Goal: Transaction & Acquisition: Purchase product/service

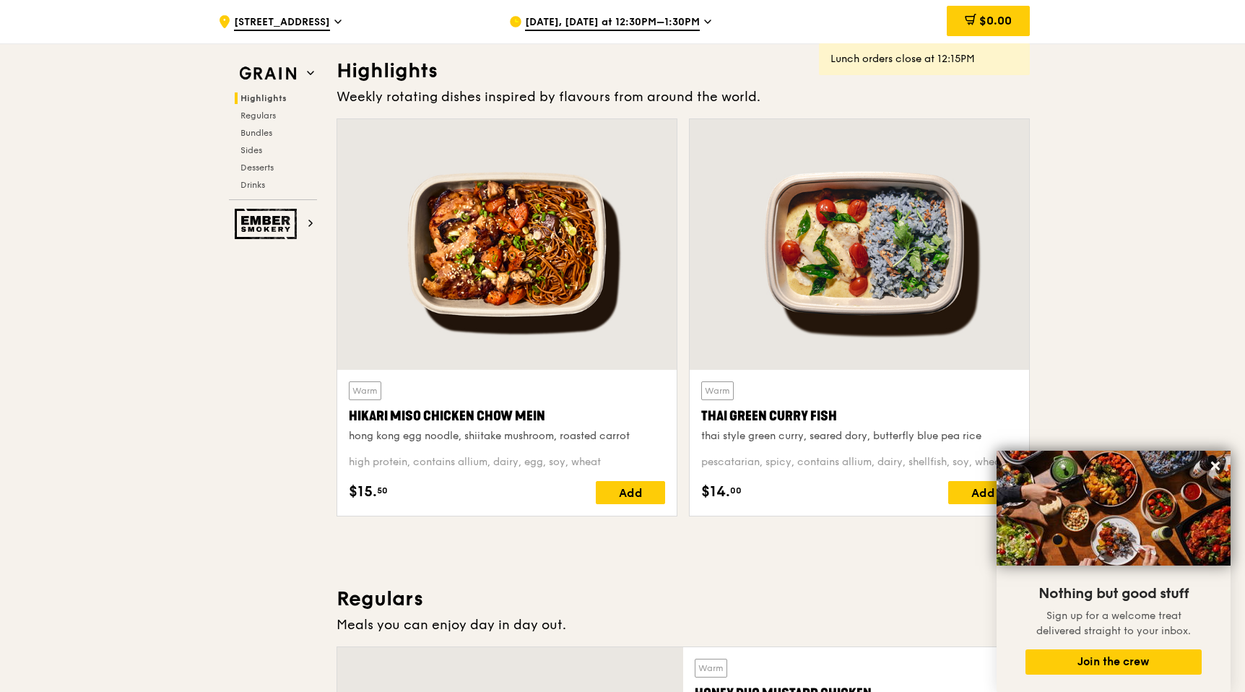
click at [641, 26] on span "Aug 20, Today at 12:30PM–1:30PM" at bounding box center [612, 23] width 175 height 16
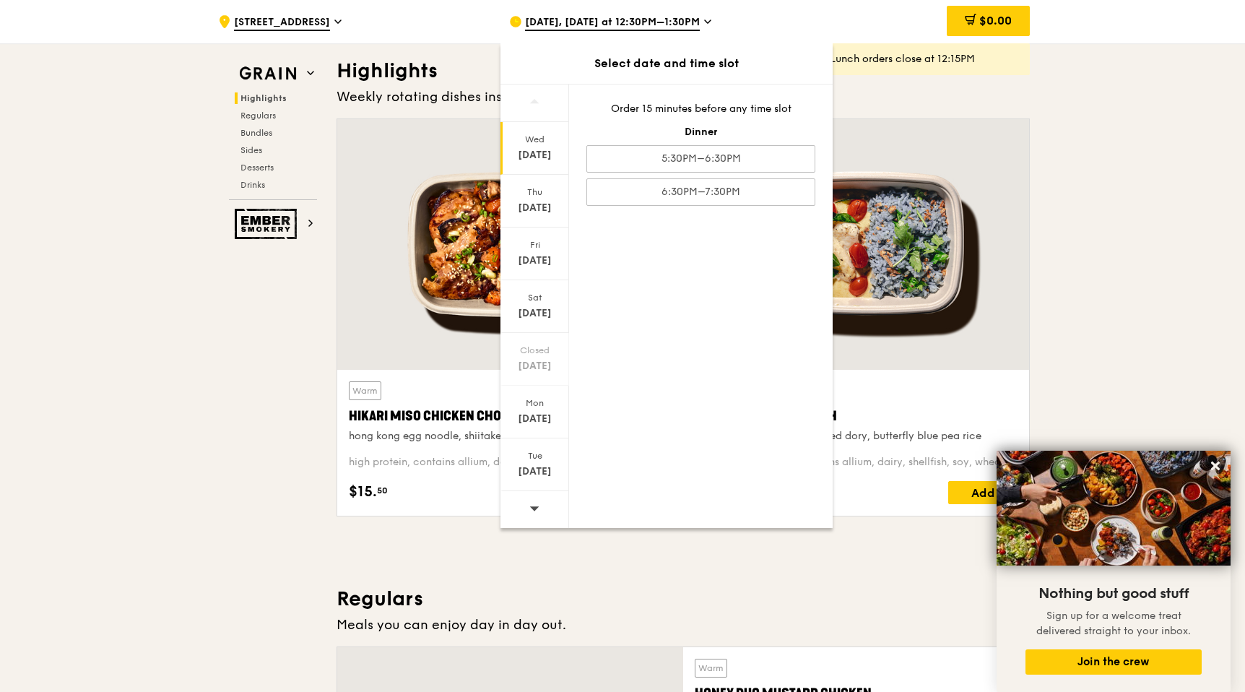
click at [654, 25] on span "Aug 20, Today at 12:30PM–1:30PM" at bounding box center [612, 23] width 175 height 16
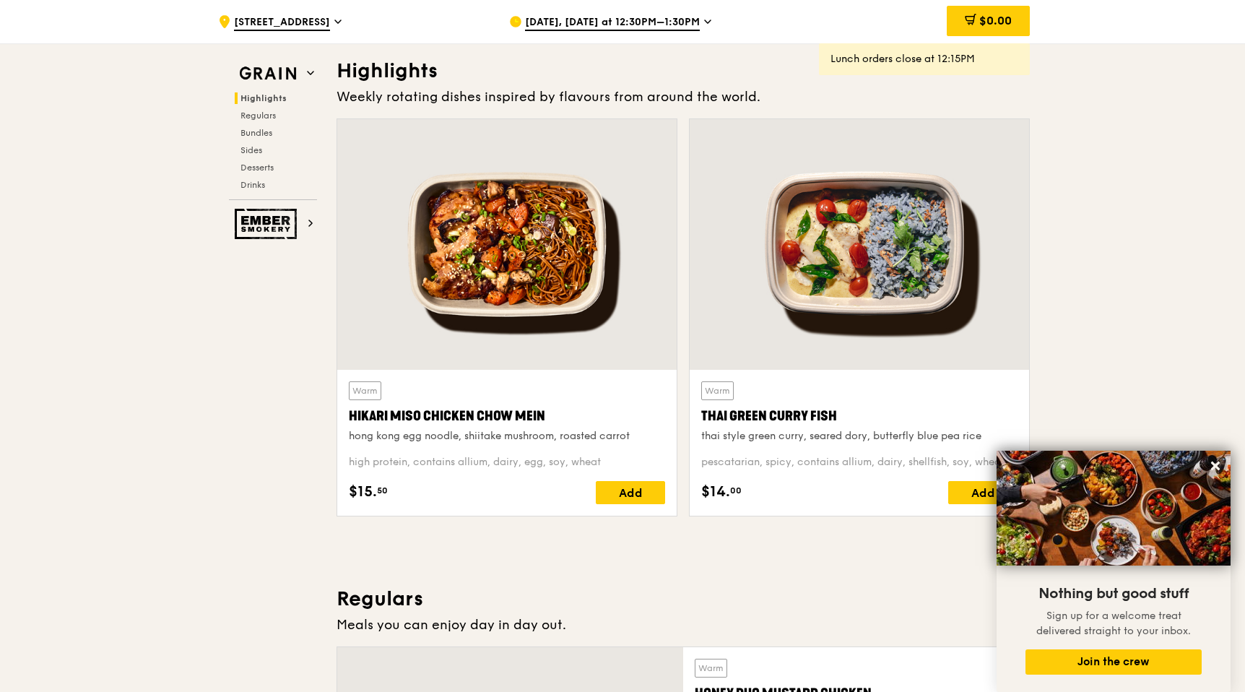
click at [654, 25] on span "Aug 20, Today at 12:30PM–1:30PM" at bounding box center [612, 23] width 175 height 16
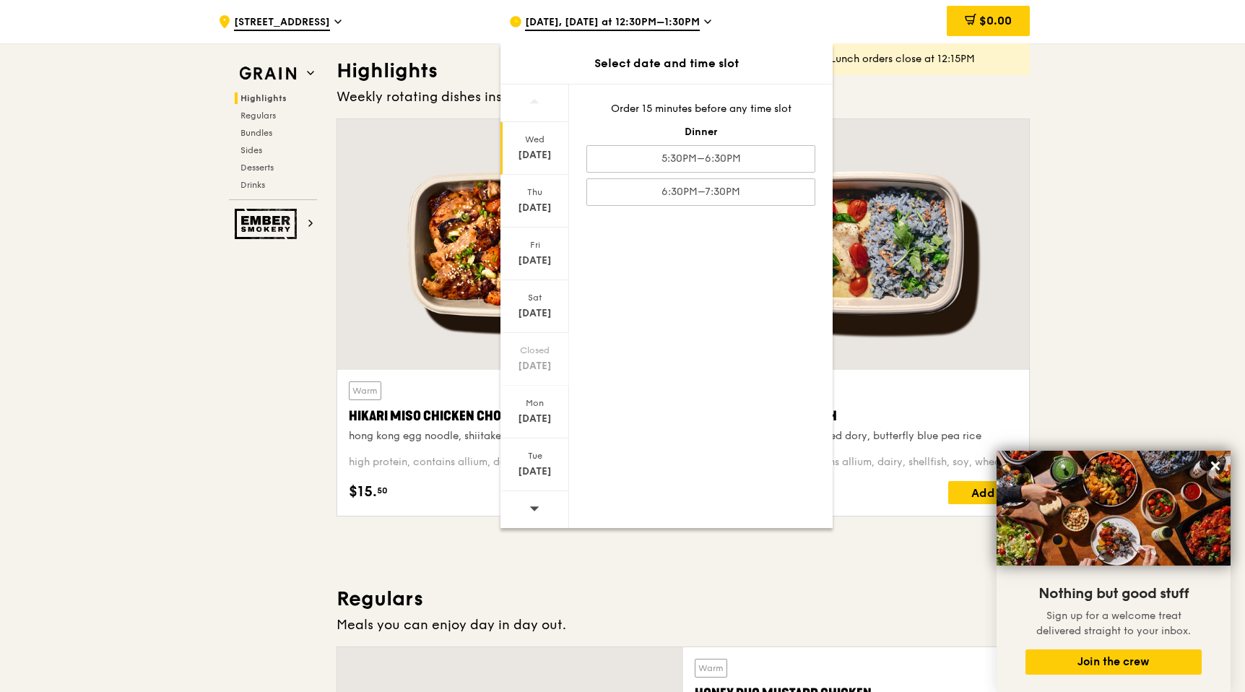
click at [939, 94] on div "Weekly rotating dishes inspired by flavours from around the world." at bounding box center [682, 97] width 693 height 20
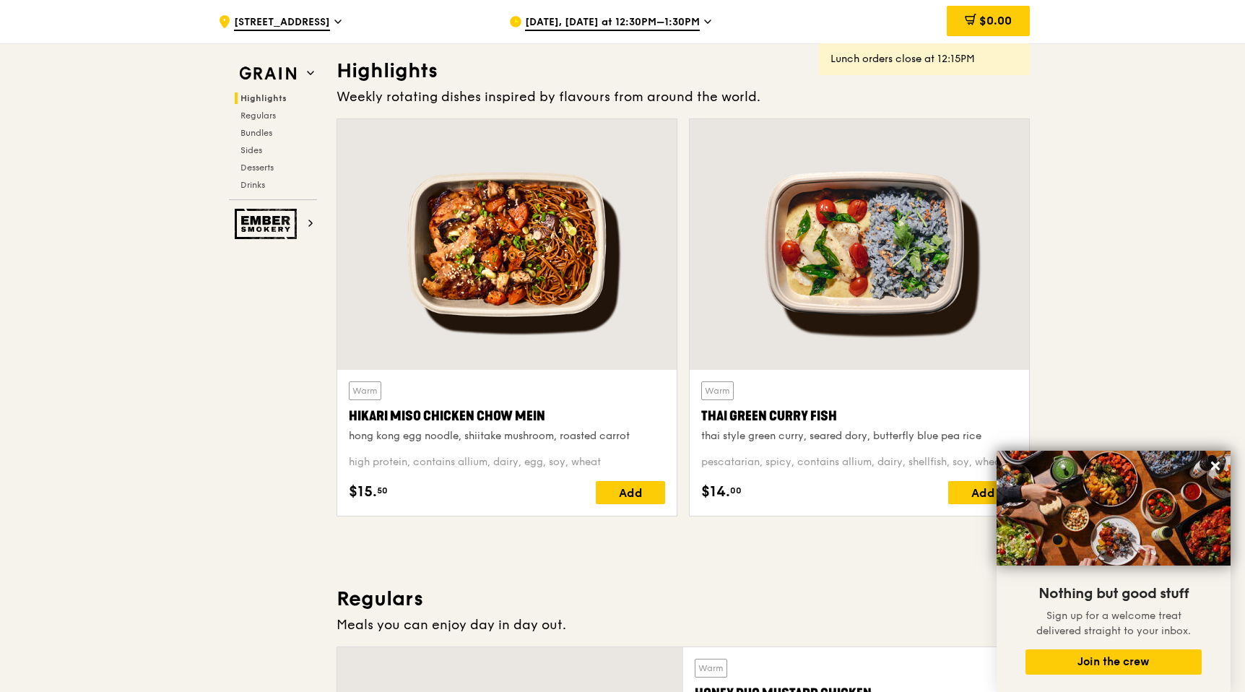
click at [630, 24] on span "Aug 20, Today at 12:30PM–1:30PM" at bounding box center [612, 23] width 175 height 16
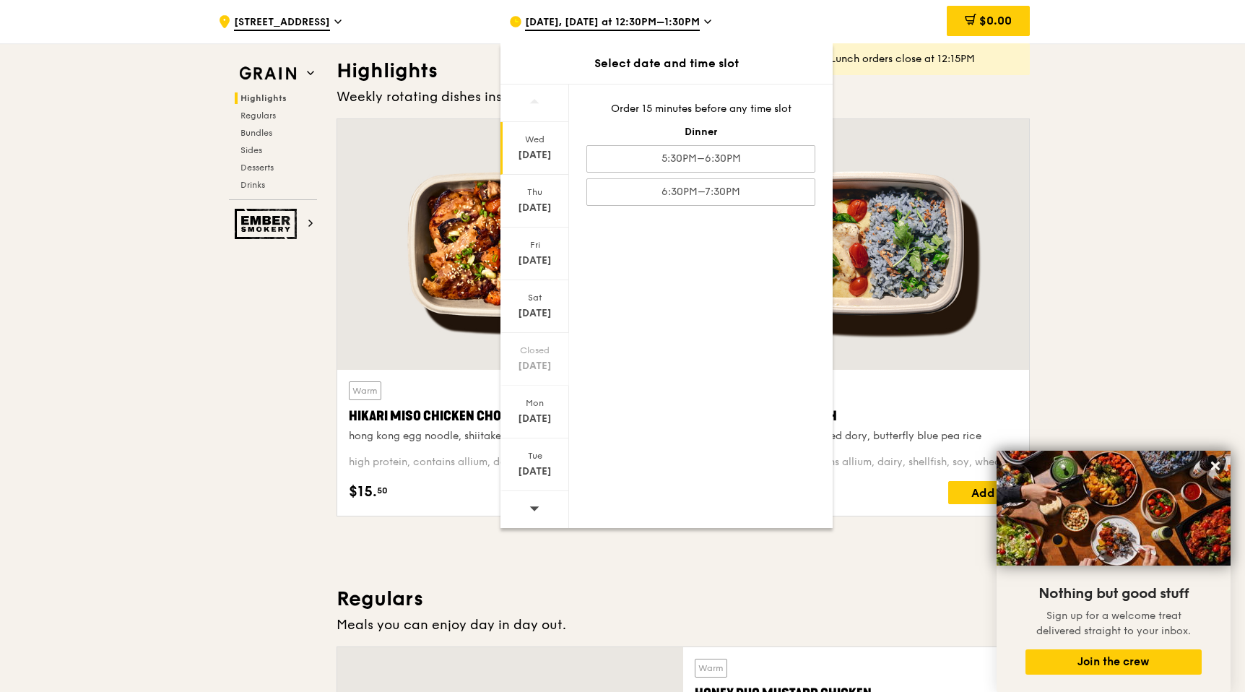
click at [630, 24] on span "Aug 20, Today at 12:30PM–1:30PM" at bounding box center [612, 23] width 175 height 16
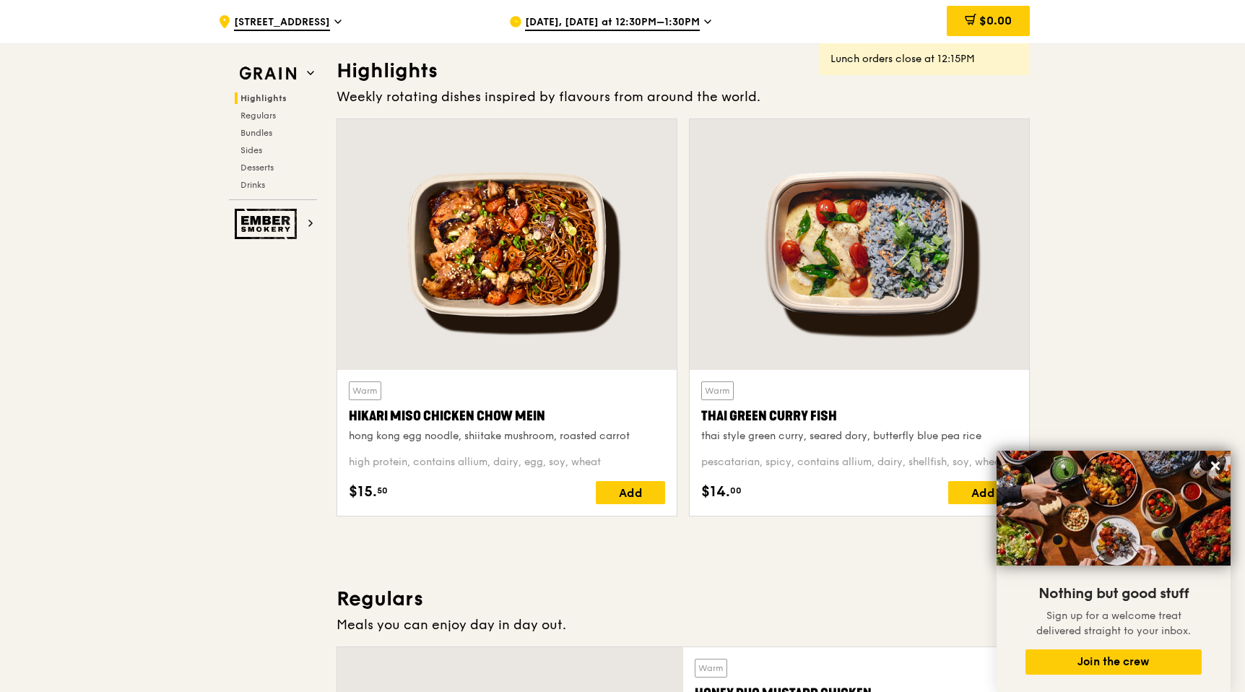
click at [851, 66] on div "Lunch orders close at 12:15PM" at bounding box center [924, 59] width 188 height 14
click at [695, 23] on span "Aug 20, Today at 12:30PM–1:30PM" at bounding box center [612, 23] width 175 height 16
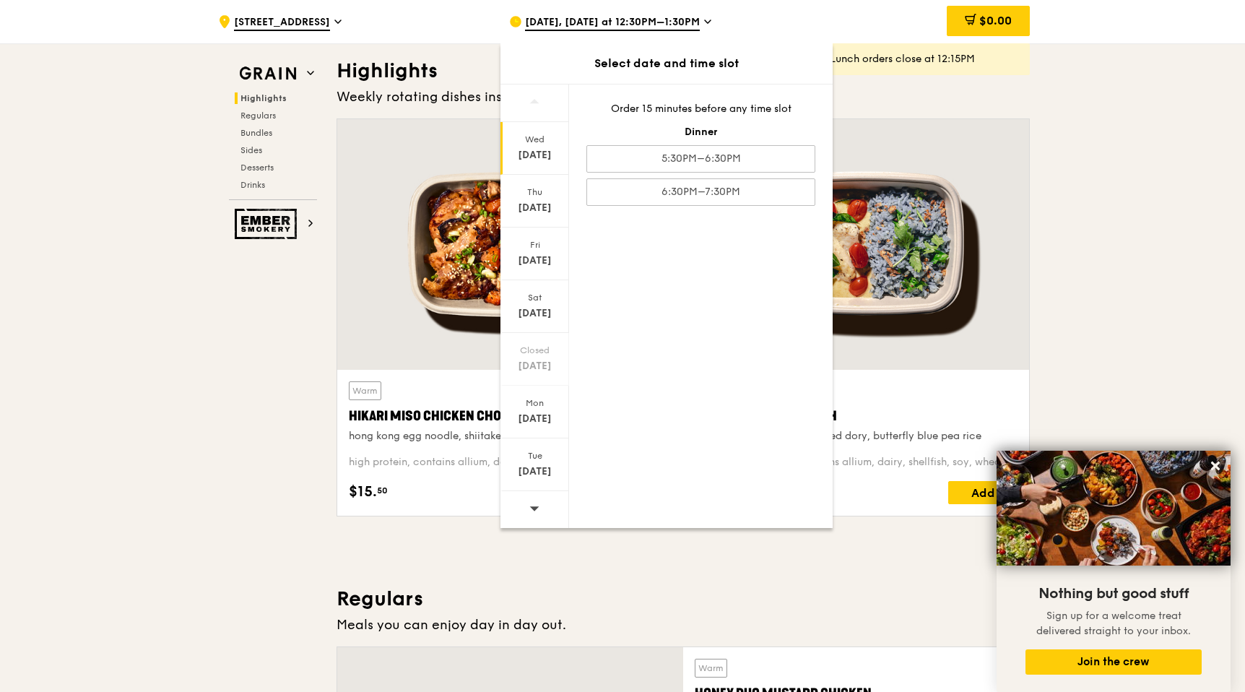
click at [985, 132] on div at bounding box center [859, 244] width 339 height 251
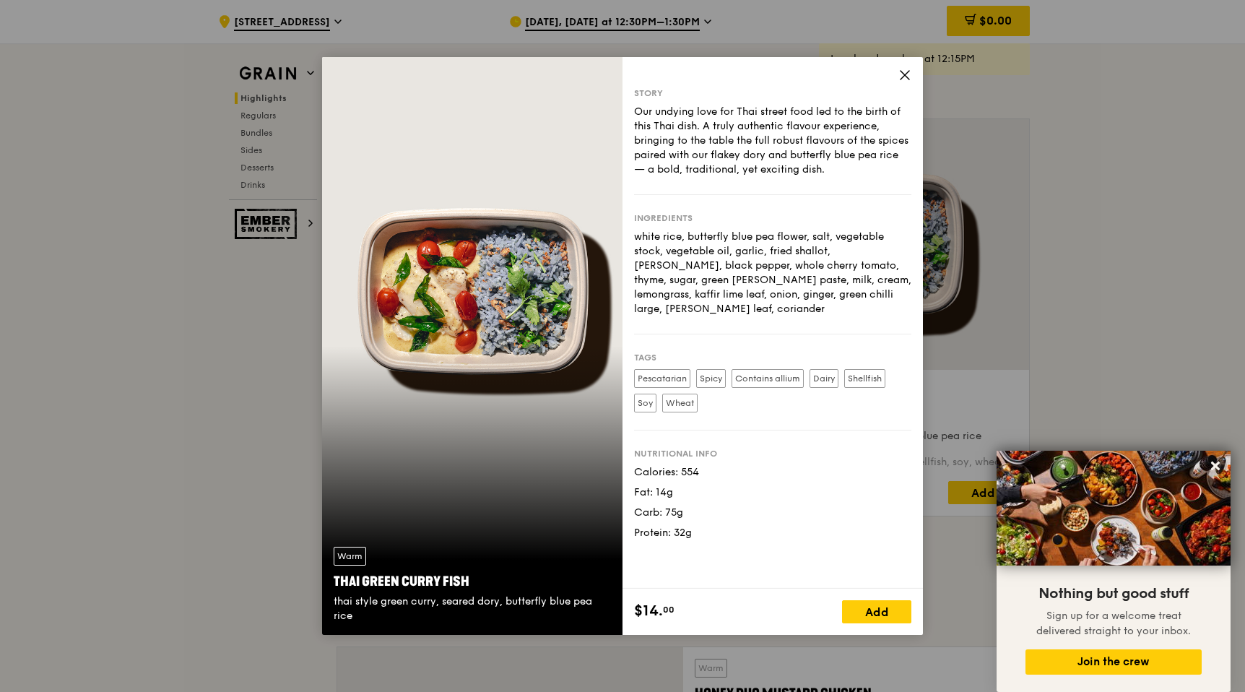
click at [905, 72] on icon at bounding box center [904, 75] width 13 height 13
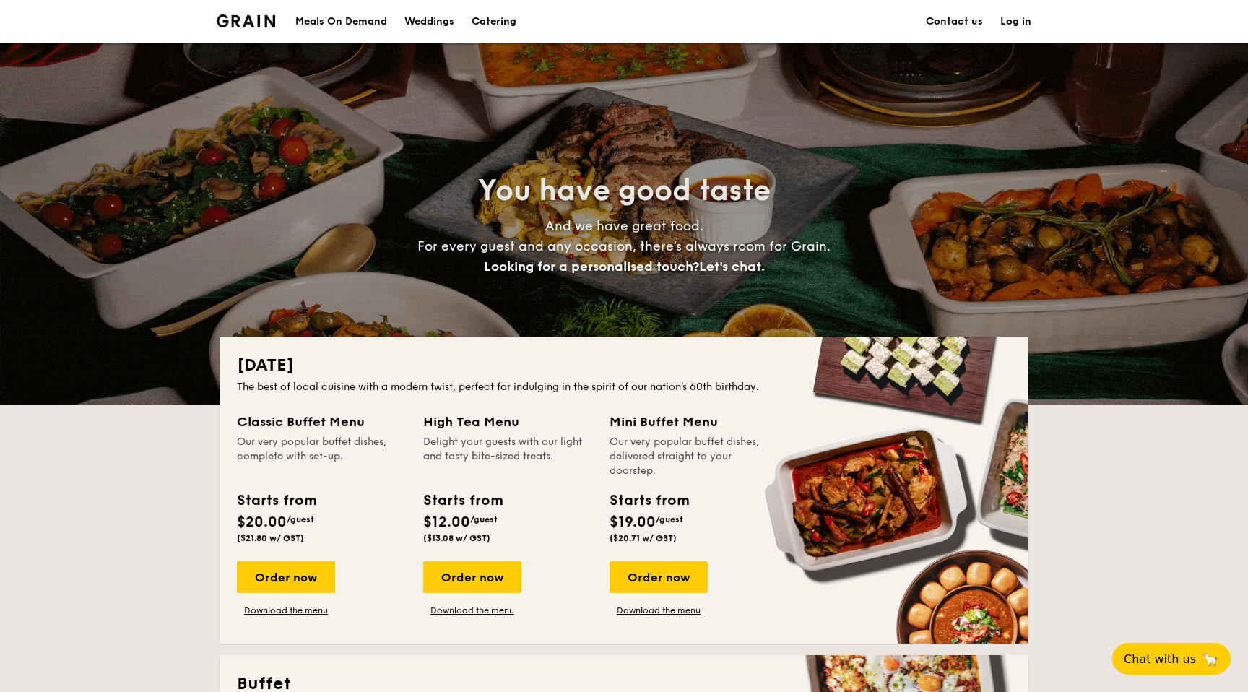
click at [343, 22] on div "Meals On Demand" at bounding box center [341, 21] width 92 height 43
click at [318, 26] on div "Meals On Demand" at bounding box center [341, 21] width 92 height 43
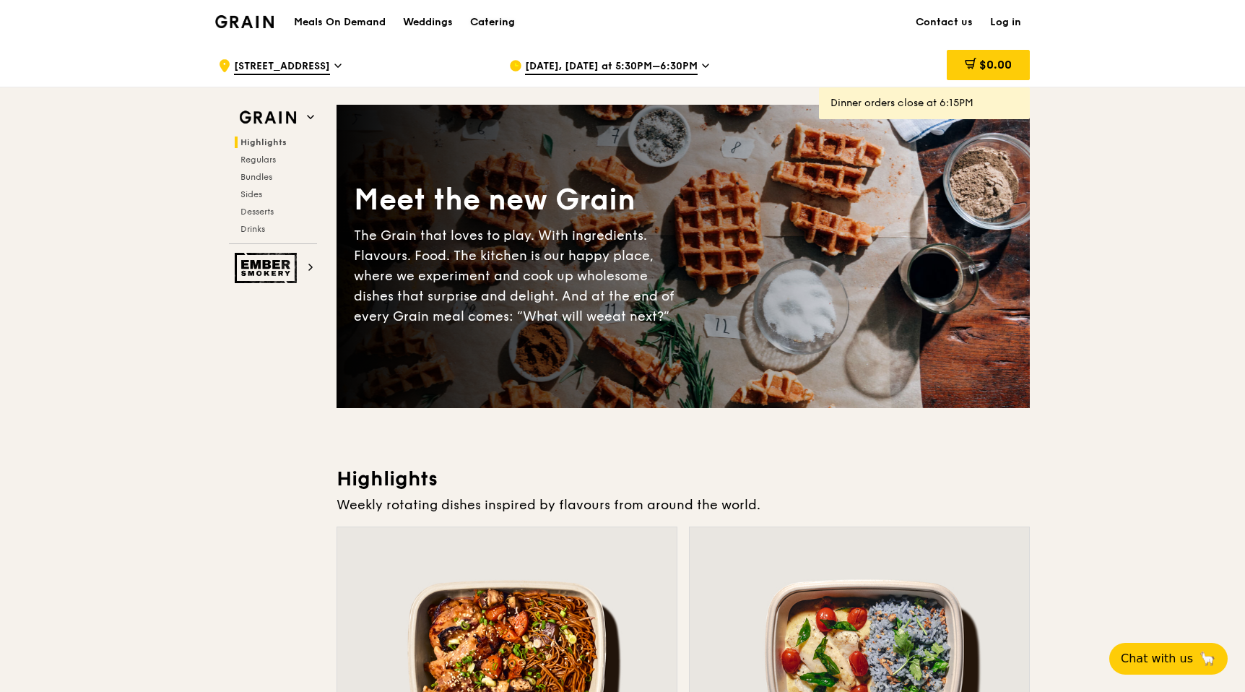
click at [485, 21] on div "Catering" at bounding box center [492, 22] width 45 height 43
